Goal: Navigation & Orientation: Go to known website

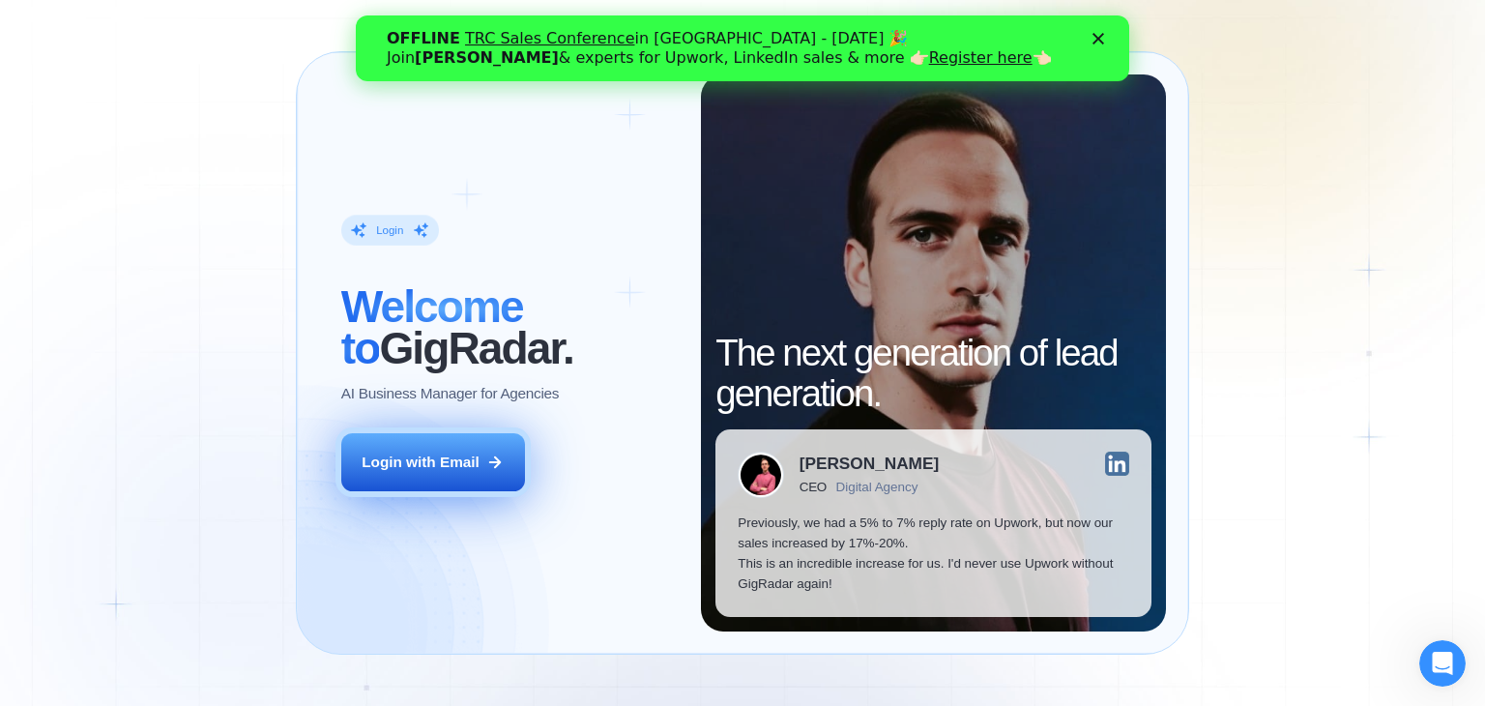
click at [497, 465] on icon at bounding box center [495, 462] width 11 height 11
